Goal: Find specific page/section: Find specific page/section

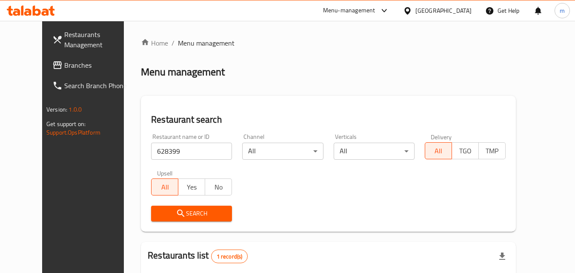
click at [424, 13] on div "[GEOGRAPHIC_DATA]" at bounding box center [444, 10] width 56 height 9
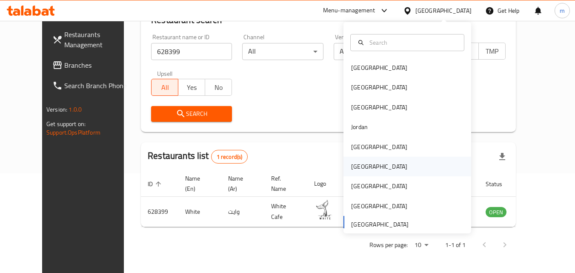
click at [353, 160] on div "[GEOGRAPHIC_DATA]" at bounding box center [380, 167] width 70 height 20
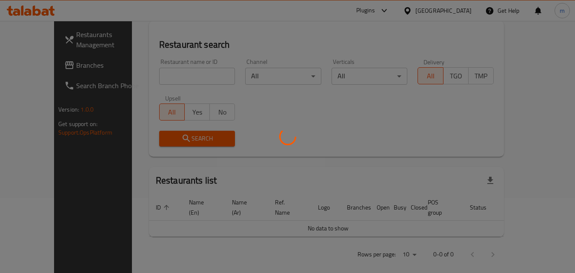
scroll to position [100, 0]
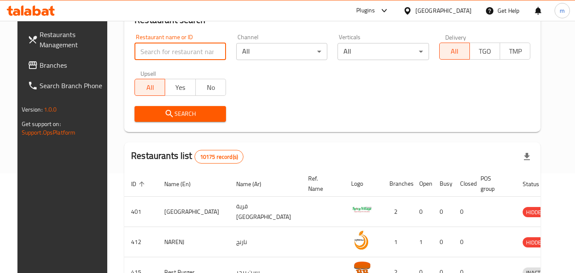
click at [162, 49] on input "search" at bounding box center [181, 51] width 92 height 17
click at [55, 56] on link "Branches" at bounding box center [67, 65] width 93 height 20
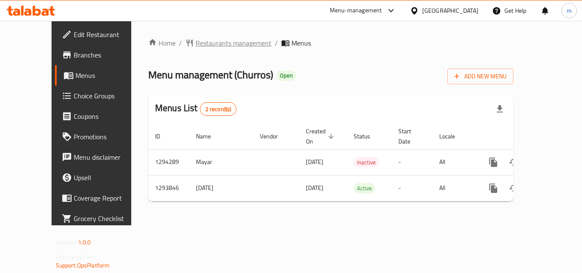
click at [215, 43] on span "Restaurants management" at bounding box center [233, 43] width 76 height 10
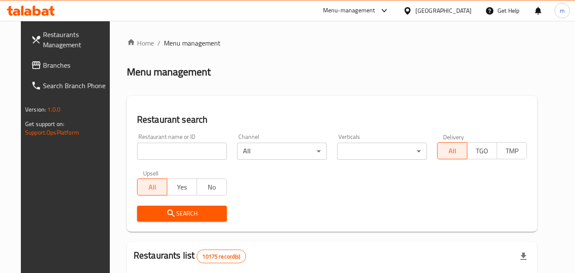
click at [147, 150] on div at bounding box center [287, 136] width 575 height 273
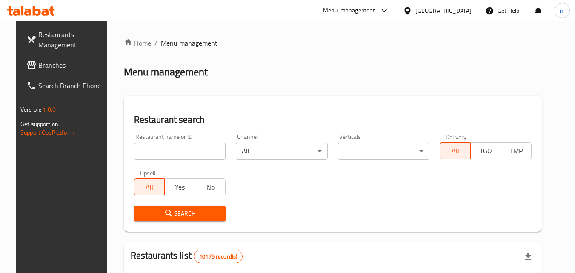
click at [147, 150] on input "search" at bounding box center [180, 151] width 92 height 17
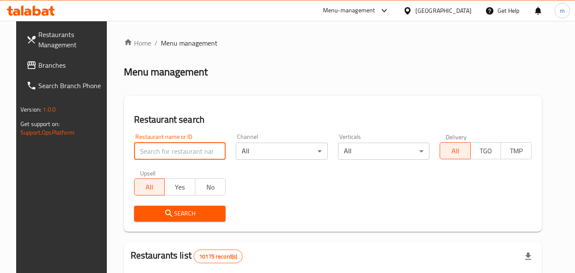
paste input "699711"
type input "699711"
click button "Search" at bounding box center [180, 214] width 92 height 16
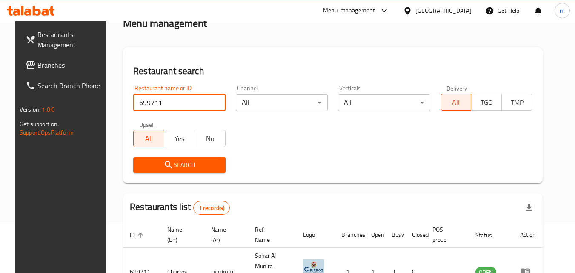
scroll to position [107, 0]
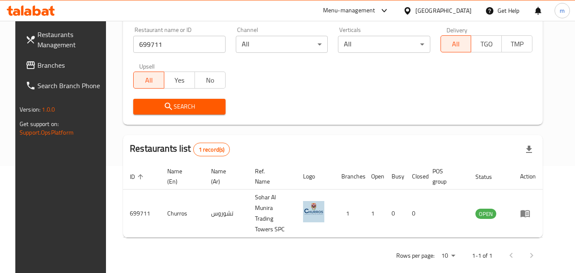
click at [458, 11] on div "[GEOGRAPHIC_DATA]" at bounding box center [444, 10] width 56 height 9
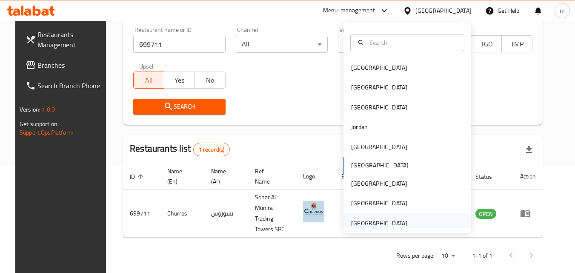
click at [388, 224] on div "[GEOGRAPHIC_DATA]" at bounding box center [379, 222] width 56 height 9
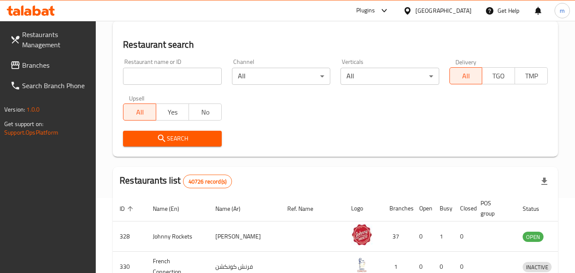
scroll to position [107, 0]
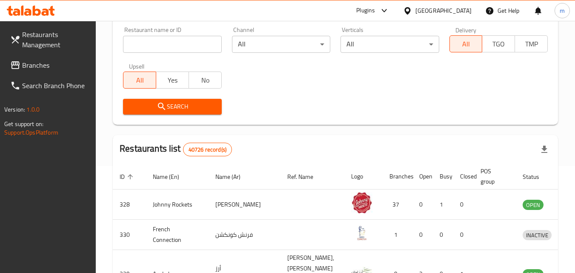
click at [50, 63] on span "Branches" at bounding box center [55, 65] width 67 height 10
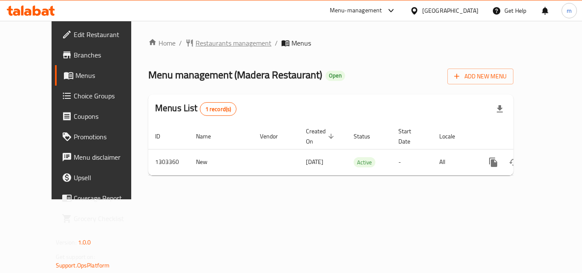
click at [195, 43] on span "Restaurants management" at bounding box center [233, 43] width 76 height 10
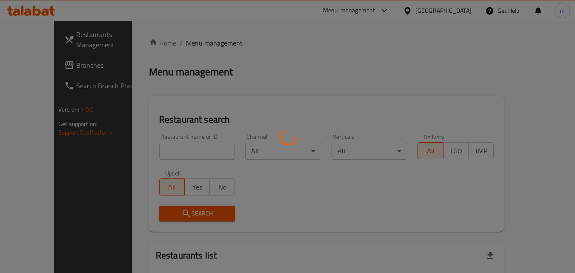
click at [147, 152] on div at bounding box center [287, 136] width 575 height 273
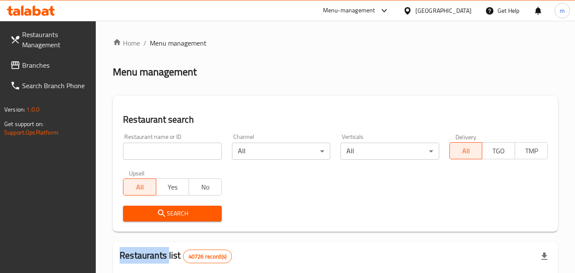
click at [147, 152] on div at bounding box center [287, 136] width 575 height 273
click at [147, 152] on input "search" at bounding box center [172, 151] width 98 height 17
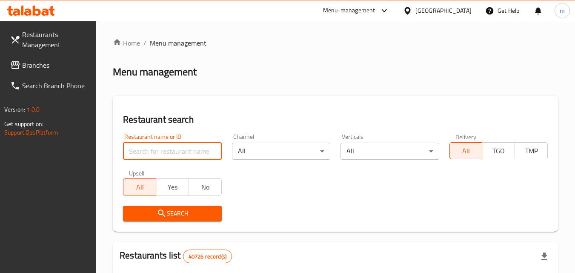
paste input "702796"
type input "702796"
click button "Search" at bounding box center [172, 214] width 98 height 16
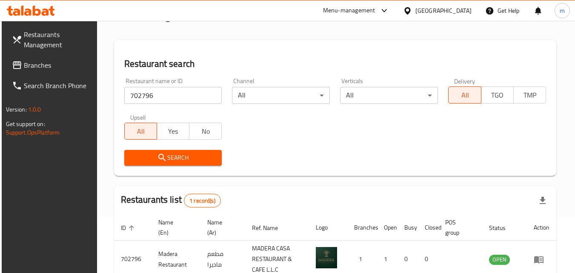
scroll to position [107, 0]
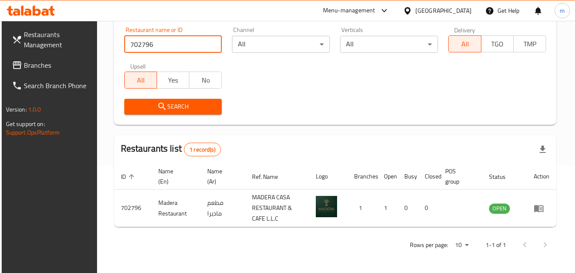
click at [44, 64] on span "Branches" at bounding box center [57, 65] width 67 height 10
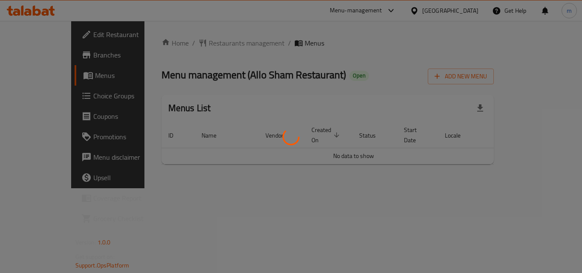
click at [359, 55] on div at bounding box center [291, 136] width 582 height 273
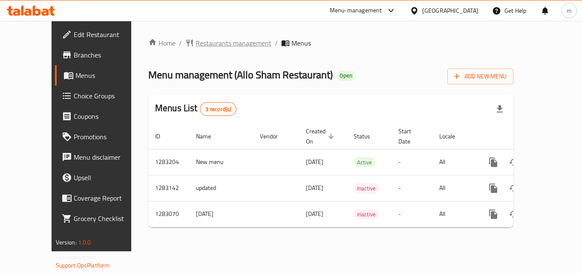
click at [216, 45] on span "Restaurants management" at bounding box center [233, 43] width 76 height 10
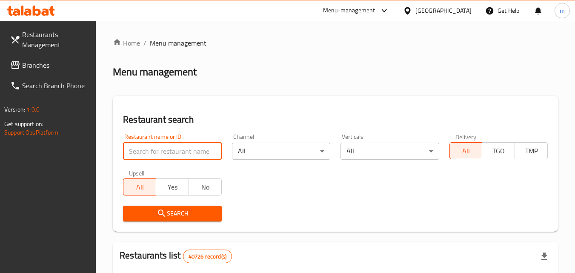
click at [165, 158] on input "search" at bounding box center [172, 151] width 98 height 17
paste input "695105"
type input "695105"
click button "Search" at bounding box center [172, 214] width 98 height 16
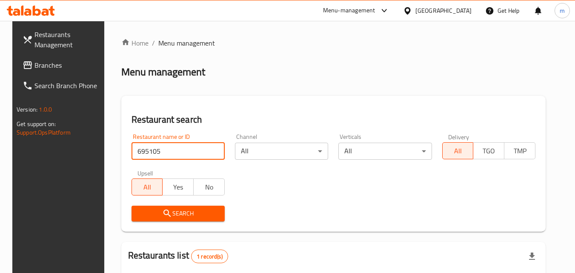
click at [201, 206] on button "Search" at bounding box center [178, 214] width 93 height 16
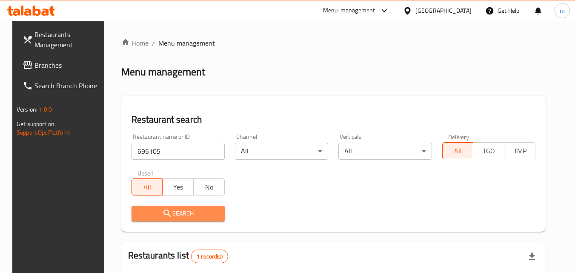
click at [201, 206] on button "Search" at bounding box center [178, 214] width 93 height 16
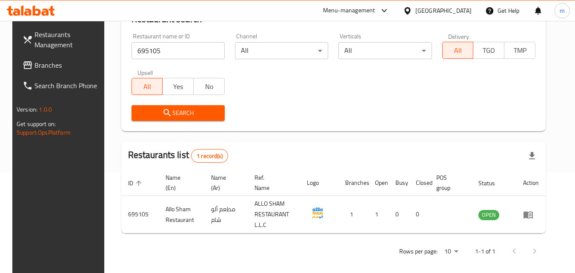
scroll to position [107, 0]
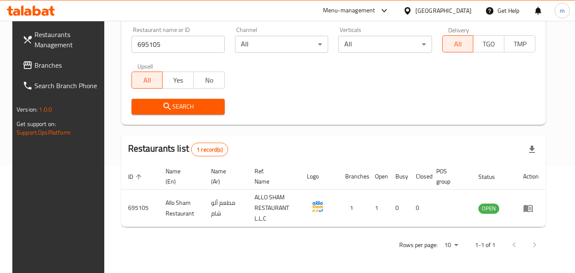
click at [451, 9] on div "United Arab Emirates" at bounding box center [444, 10] width 56 height 9
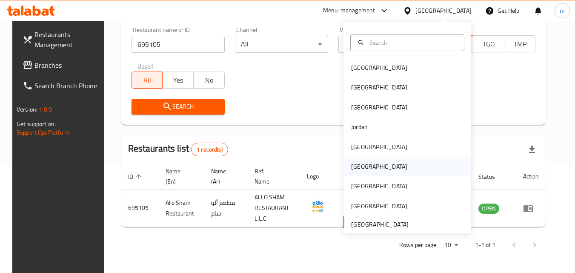
click at [361, 166] on div "[GEOGRAPHIC_DATA]" at bounding box center [380, 167] width 70 height 20
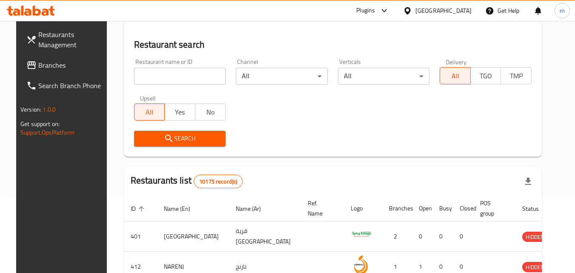
scroll to position [107, 0]
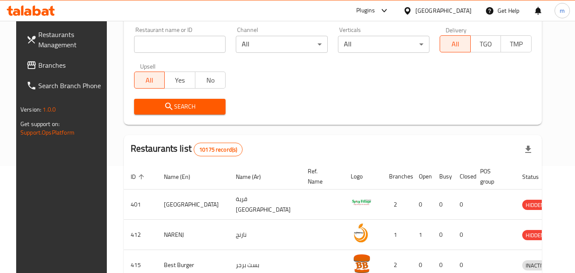
click at [51, 58] on link "Branches" at bounding box center [66, 65] width 93 height 20
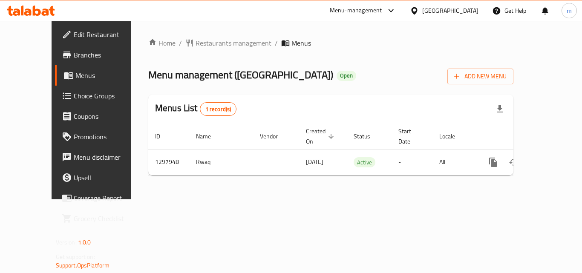
click at [201, 36] on div "Home / Restaurants management / Menus Menu management ( [GEOGRAPHIC_DATA] ) Ope…" at bounding box center [330, 110] width 399 height 178
click at [201, 43] on span "Restaurants management" at bounding box center [233, 43] width 76 height 10
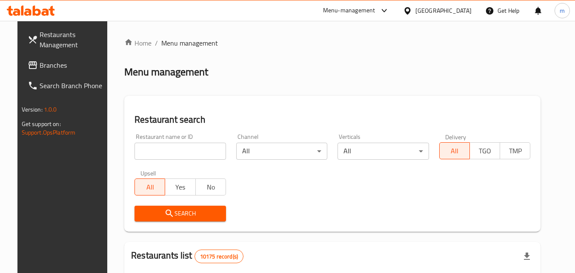
click at [161, 141] on div "Restaurant name or ID Restaurant name or ID" at bounding box center [181, 147] width 92 height 26
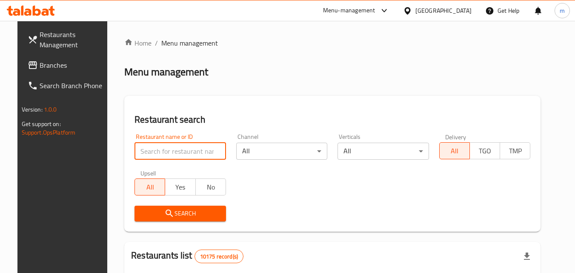
click at [163, 149] on input "search" at bounding box center [181, 151] width 92 height 17
paste input "700580"
type input "700580"
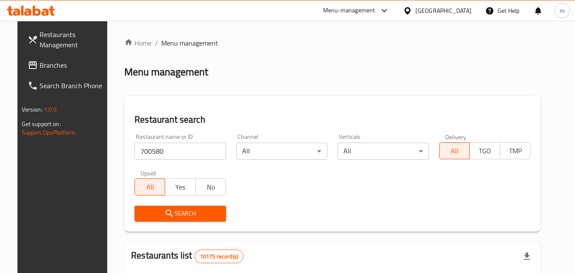
click at [191, 210] on span "Search" at bounding box center [180, 213] width 78 height 11
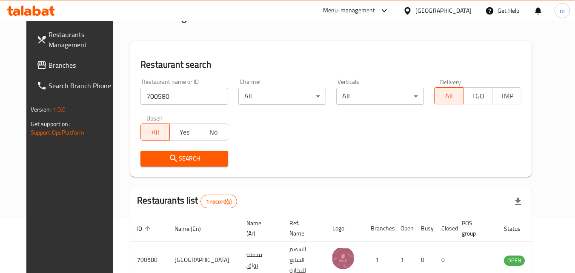
scroll to position [100, 0]
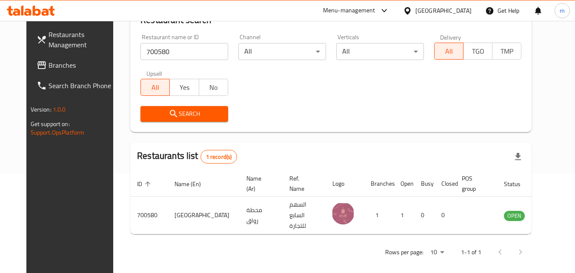
click at [49, 67] on span "Branches" at bounding box center [82, 65] width 67 height 10
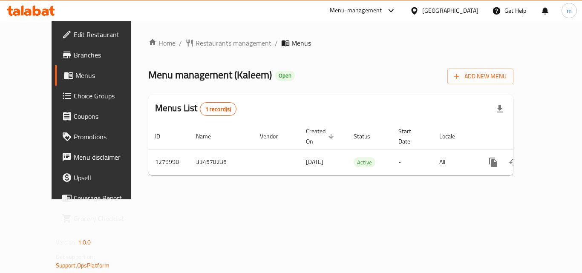
click at [204, 44] on div "Home / Restaurants management / Menus Menu management ( Kaleem ) Open Add New M…" at bounding box center [330, 110] width 365 height 144
click at [204, 44] on span "Restaurants management" at bounding box center [233, 43] width 76 height 10
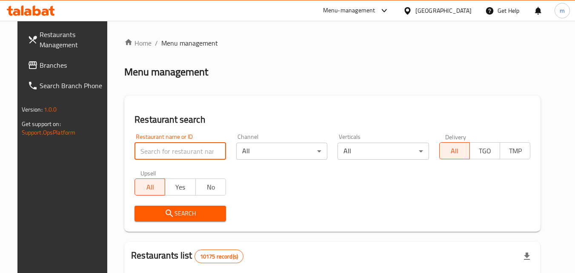
click at [171, 146] on input "search" at bounding box center [181, 151] width 92 height 17
paste input "693582"
type input "693582"
click button "Search" at bounding box center [181, 214] width 92 height 16
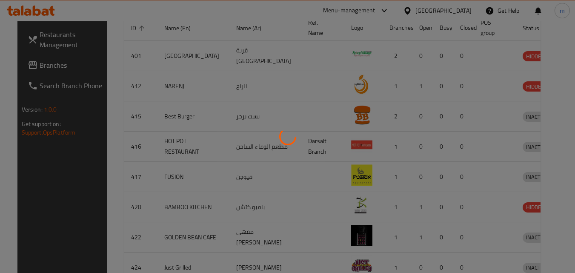
scroll to position [100, 0]
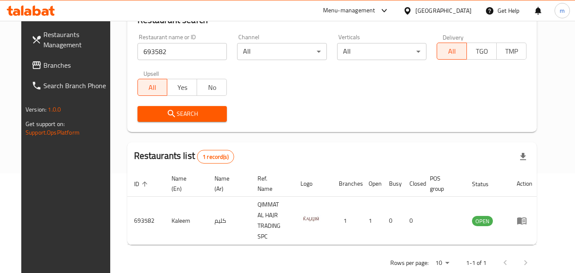
click at [457, 9] on div "Oman" at bounding box center [444, 10] width 56 height 9
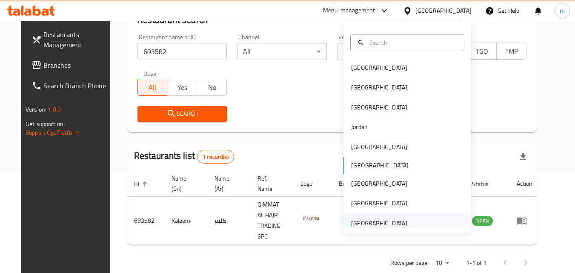
click at [400, 221] on div "[GEOGRAPHIC_DATA]" at bounding box center [380, 223] width 70 height 20
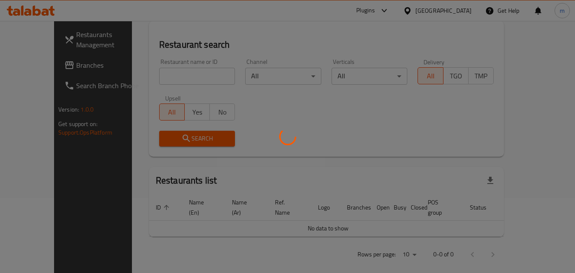
scroll to position [100, 0]
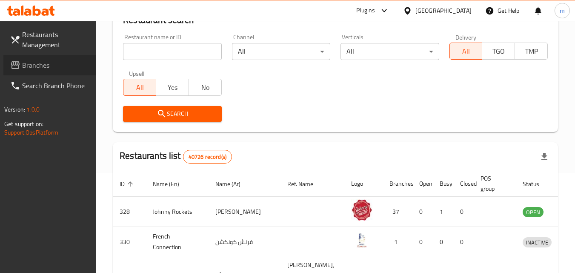
click at [43, 60] on span "Branches" at bounding box center [55, 65] width 67 height 10
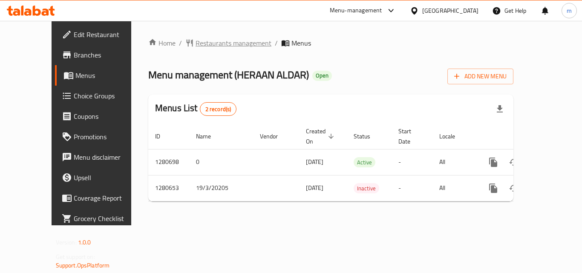
click at [222, 40] on span "Restaurants management" at bounding box center [233, 43] width 76 height 10
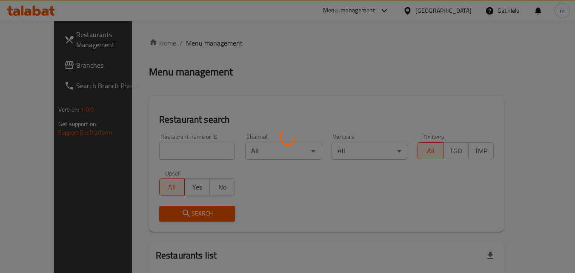
click at [165, 146] on div at bounding box center [287, 136] width 575 height 273
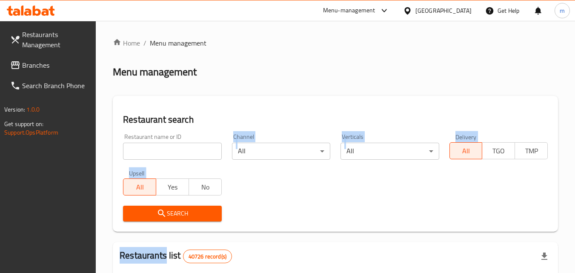
click at [164, 146] on input "search" at bounding box center [172, 151] width 98 height 17
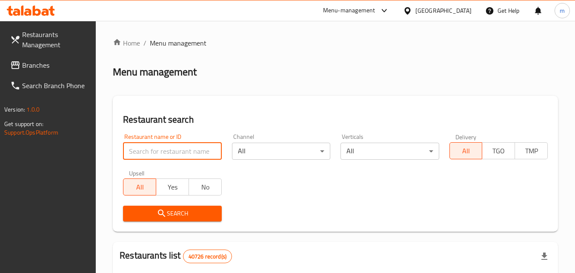
paste input "693934"
type input "693934"
click button "Search" at bounding box center [172, 214] width 98 height 16
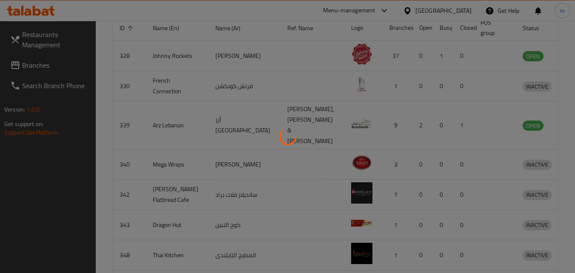
scroll to position [100, 0]
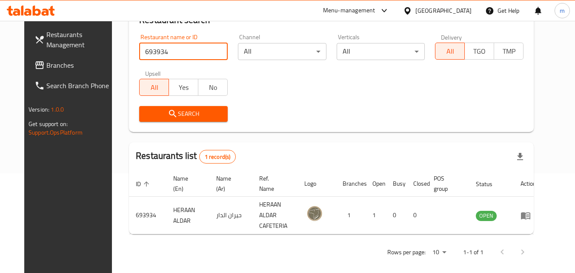
click at [58, 62] on span "Branches" at bounding box center [79, 65] width 67 height 10
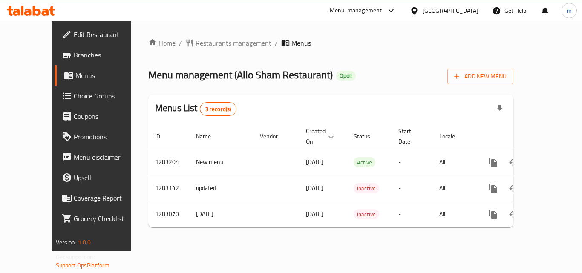
click at [202, 43] on span "Restaurants management" at bounding box center [233, 43] width 76 height 10
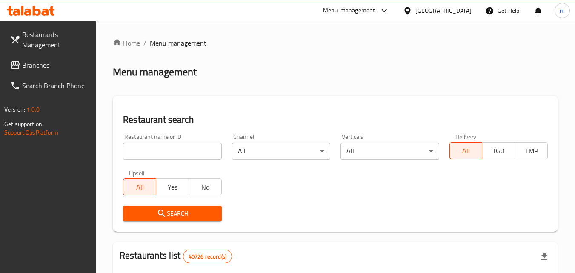
click at [166, 153] on input "search" at bounding box center [172, 151] width 98 height 17
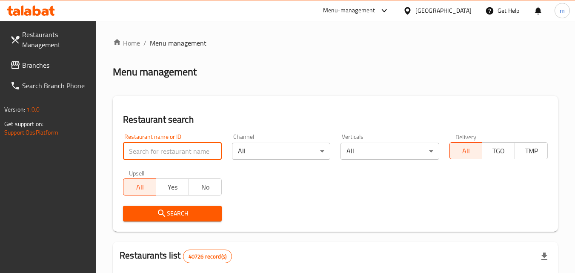
click at [166, 153] on input "search" at bounding box center [172, 151] width 98 height 17
paste input "695105"
type input "695105"
click button "Search" at bounding box center [172, 214] width 98 height 16
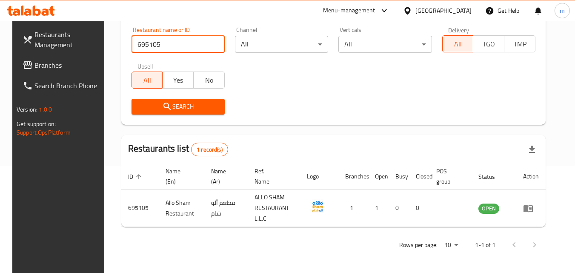
scroll to position [107, 0]
